Goal: Information Seeking & Learning: Learn about a topic

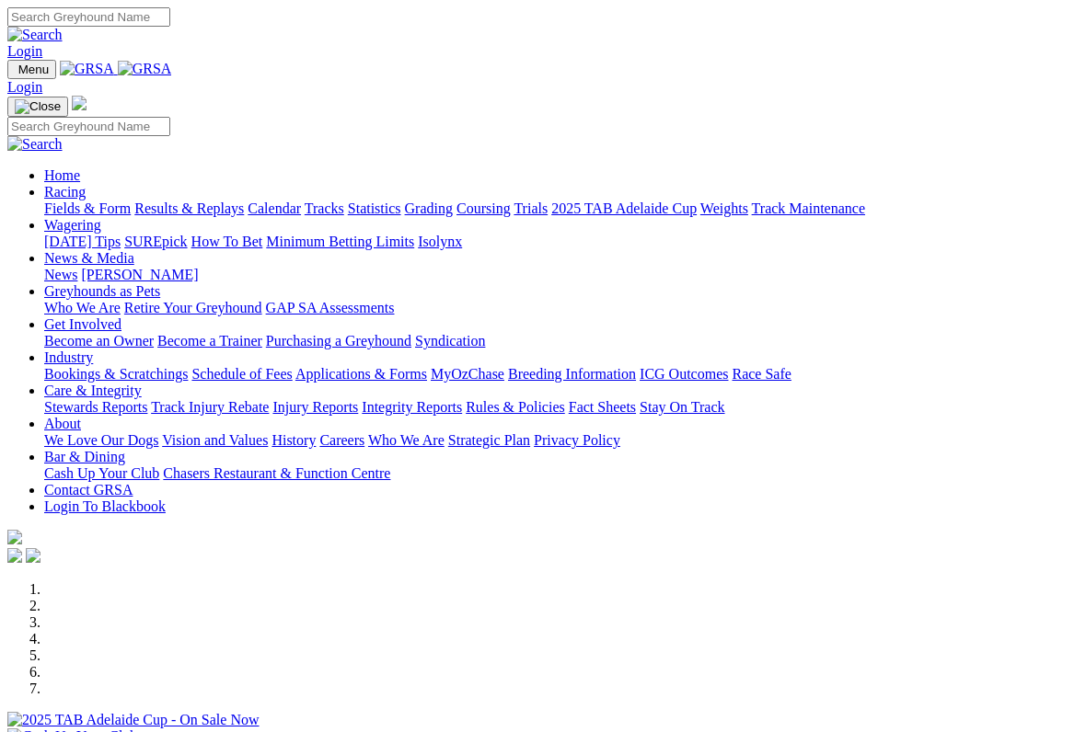
click at [86, 184] on link "Racing" at bounding box center [64, 192] width 41 height 16
click at [511, 201] on link "Coursing" at bounding box center [483, 209] width 54 height 16
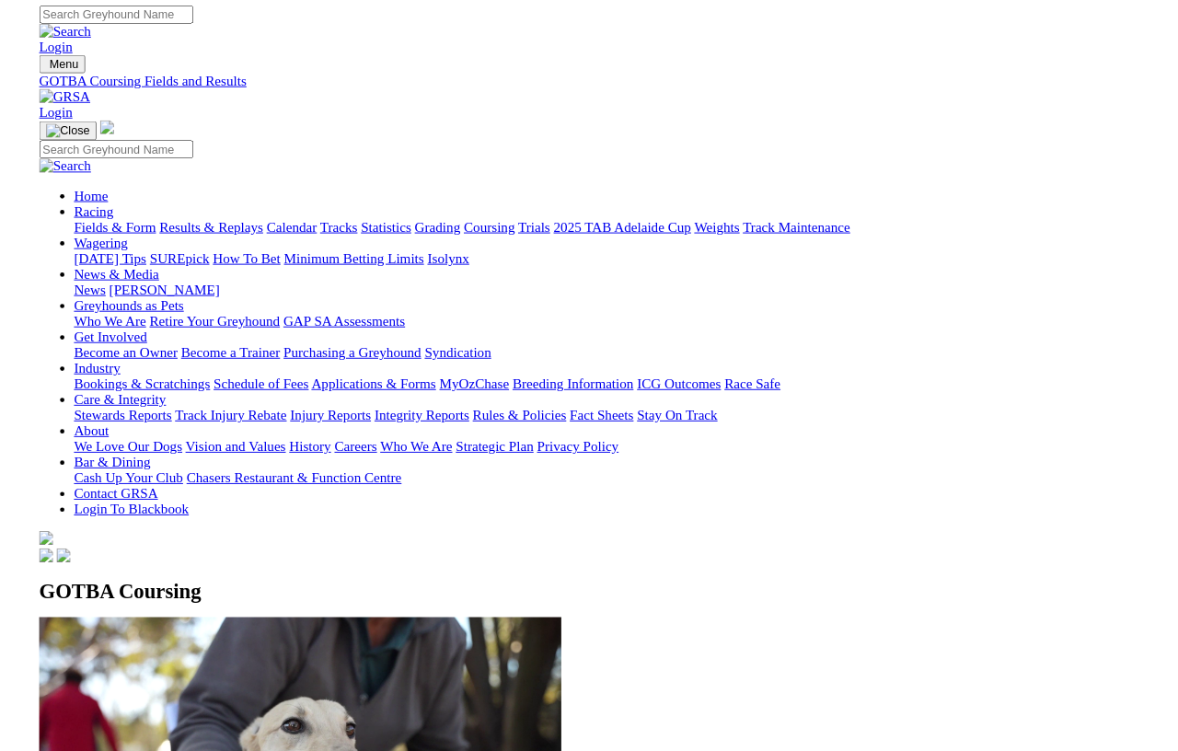
scroll to position [45, 0]
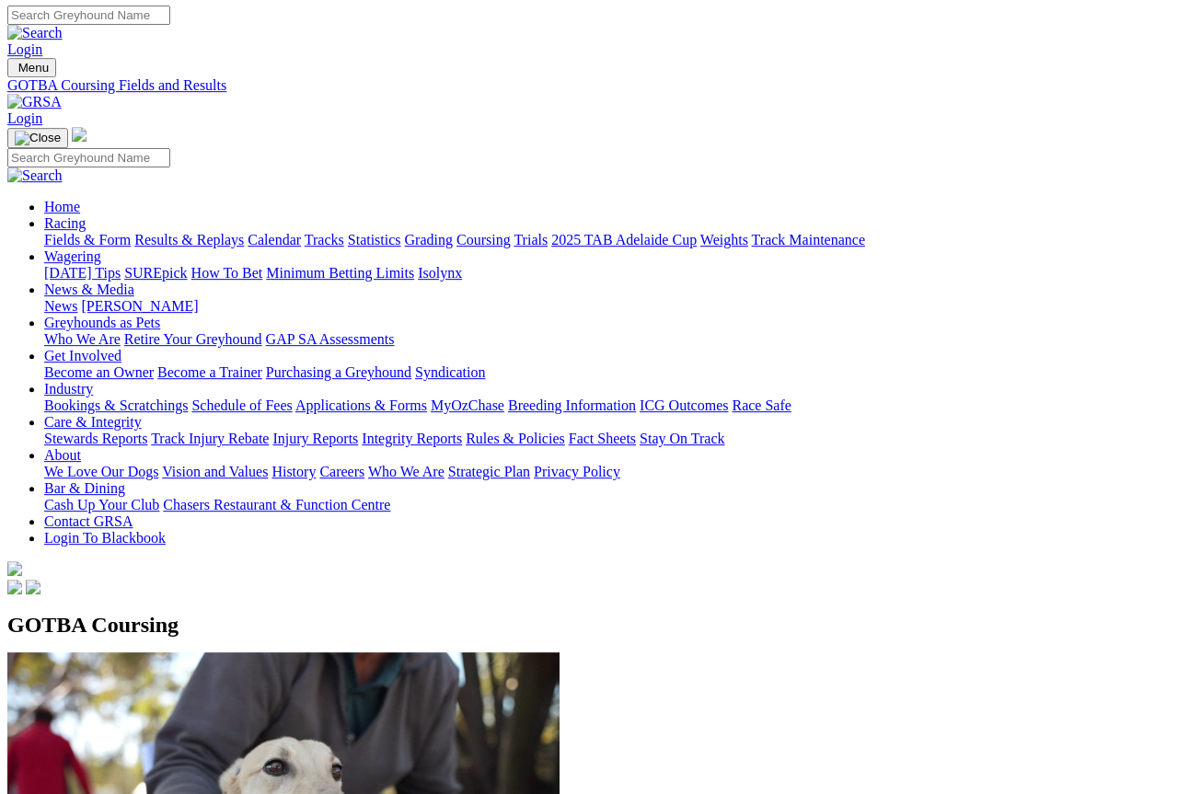
scroll to position [2, 0]
click at [85, 232] on link "Fields & Form" at bounding box center [87, 240] width 86 height 16
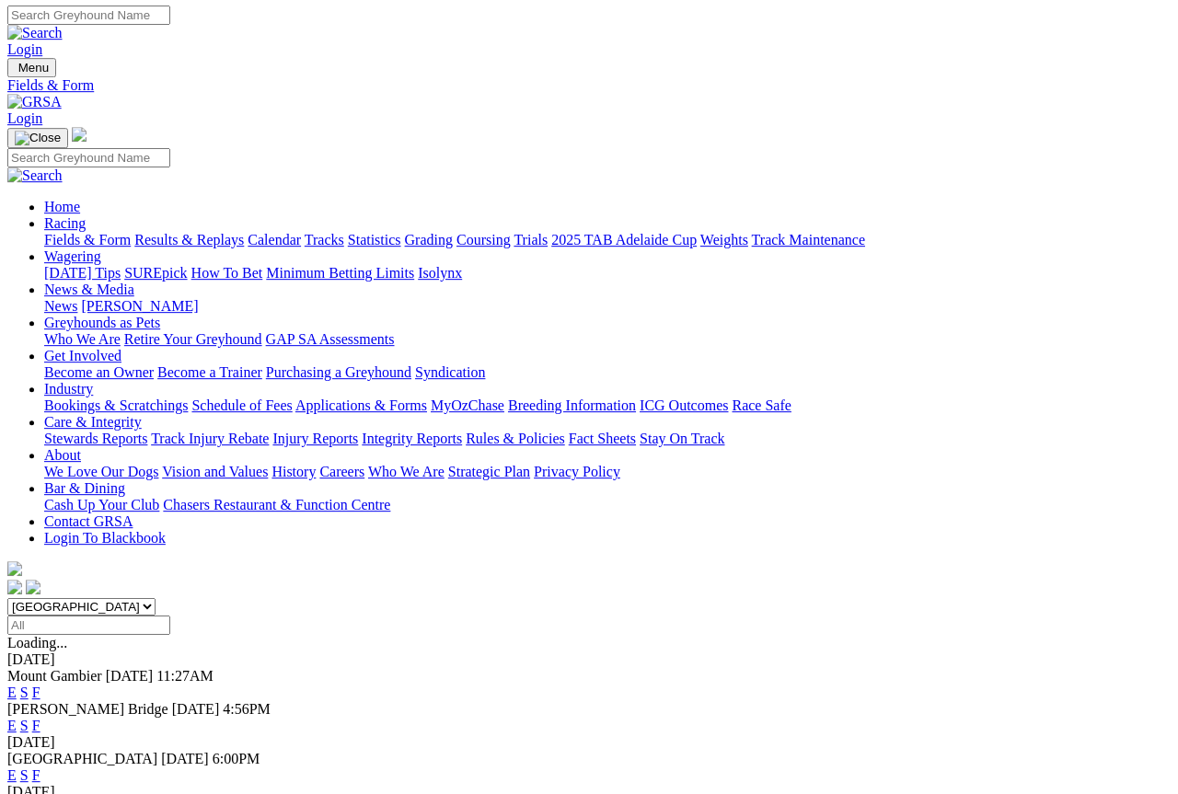
scroll to position [2, 0]
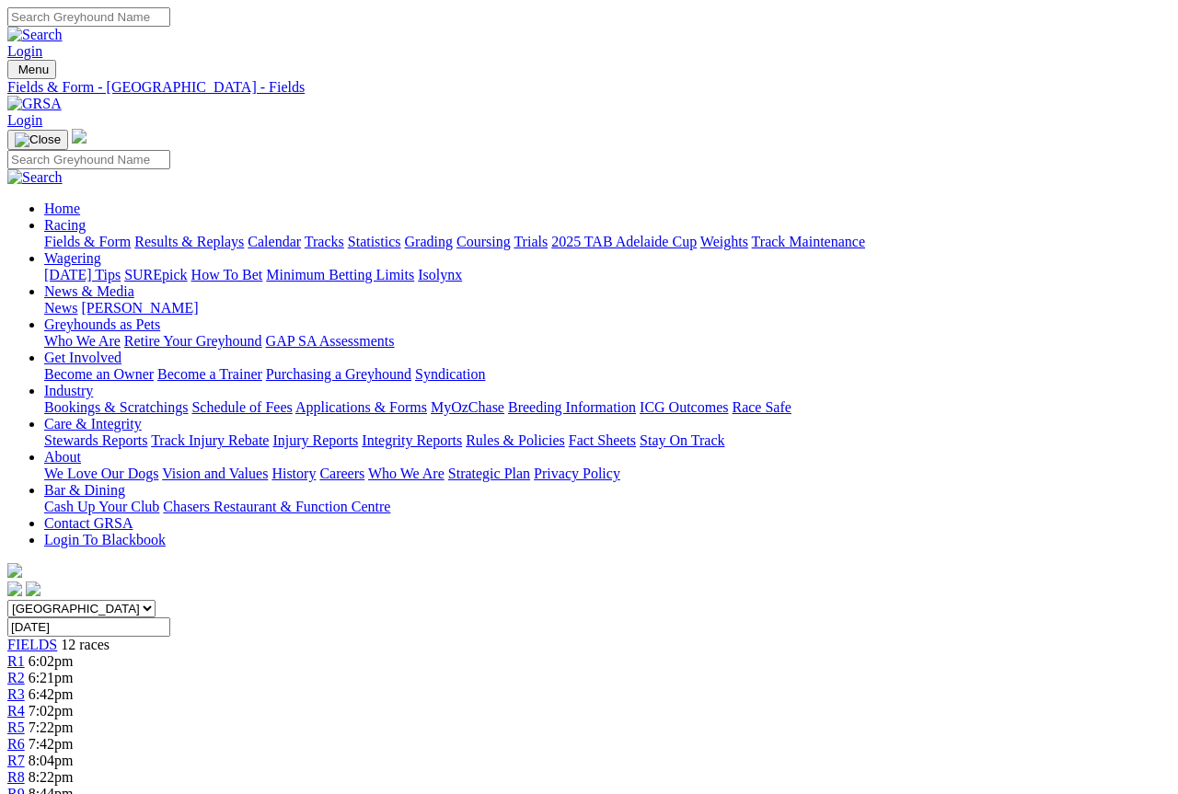
scroll to position [2, 0]
